Goal: Task Accomplishment & Management: Manage account settings

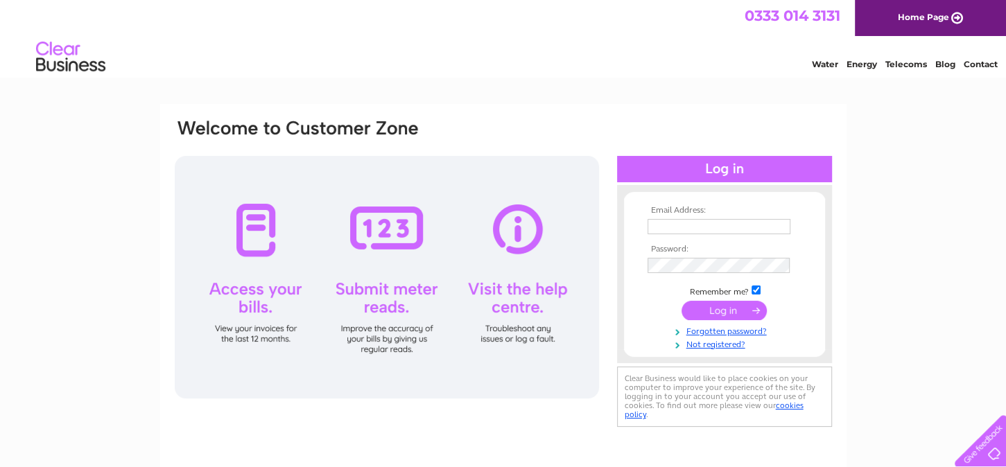
type input "nclark@orevalleyha.org.uk"
click at [739, 311] on input "submit" at bounding box center [723, 310] width 85 height 19
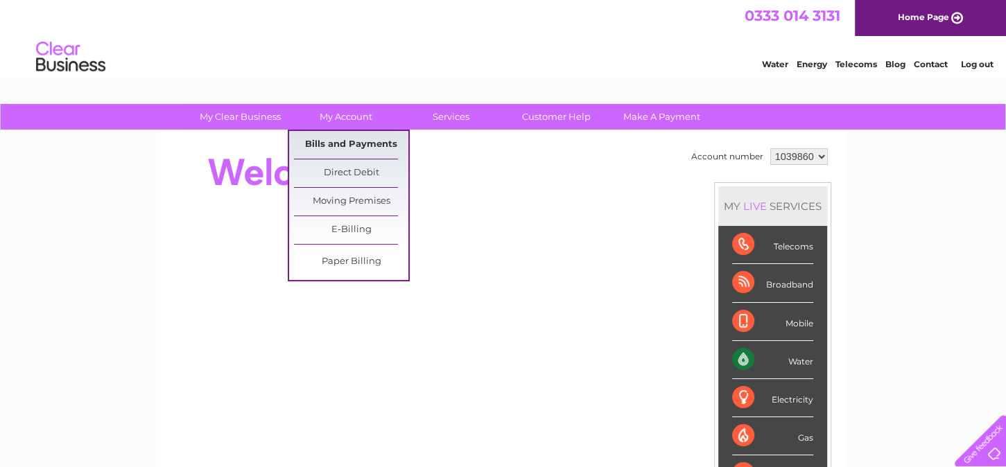
click at [329, 146] on link "Bills and Payments" at bounding box center [351, 145] width 114 height 28
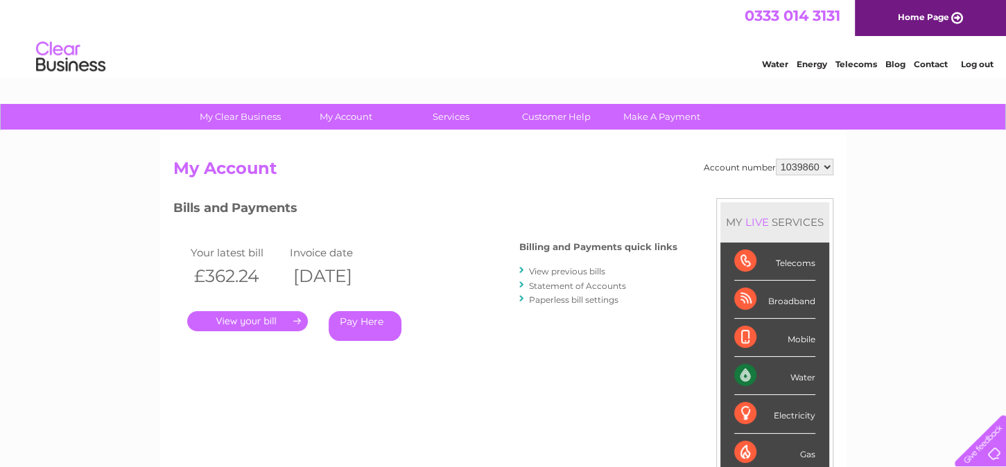
click at [284, 322] on link "." at bounding box center [247, 321] width 121 height 20
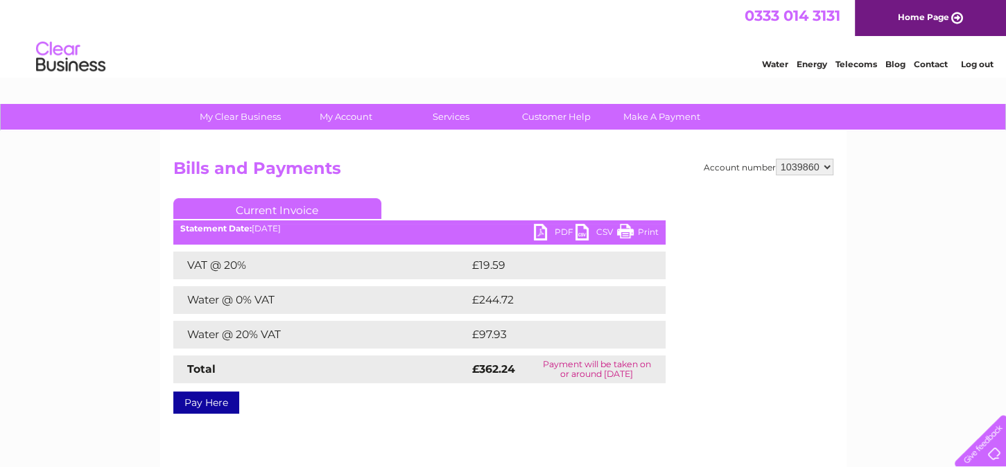
click at [543, 226] on link "PDF" at bounding box center [555, 234] width 42 height 20
click at [552, 225] on link "PDF" at bounding box center [555, 234] width 42 height 20
